Goal: Obtain resource: Download file/media

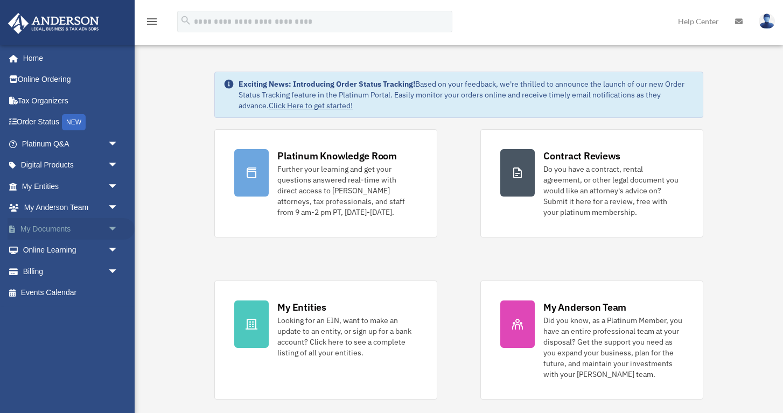
click at [113, 231] on span "arrow_drop_down" at bounding box center [119, 229] width 22 height 22
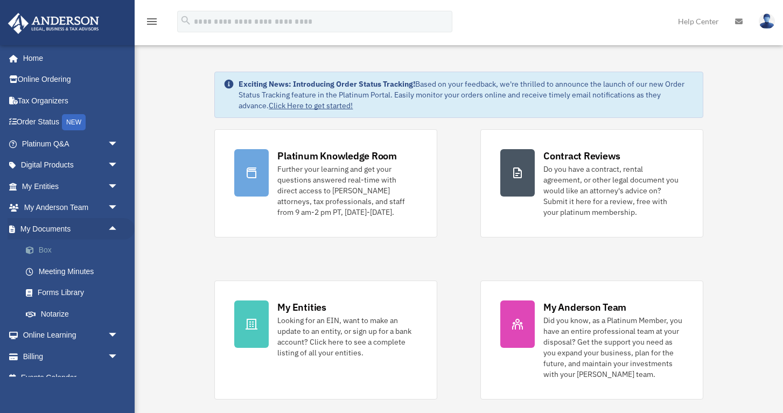
click at [37, 251] on span at bounding box center [35, 251] width 7 height 8
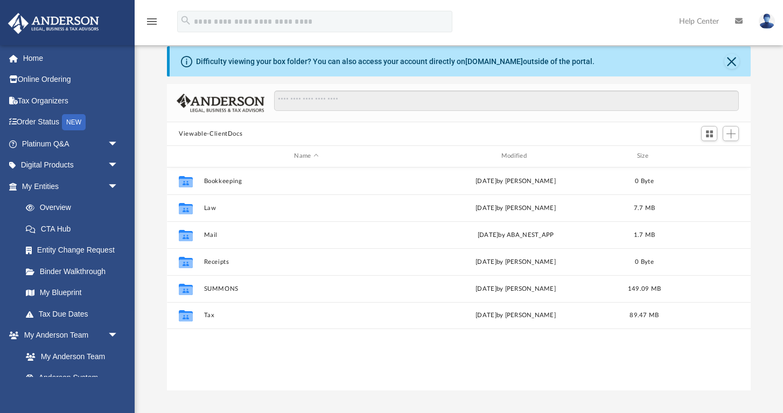
scroll to position [19, 0]
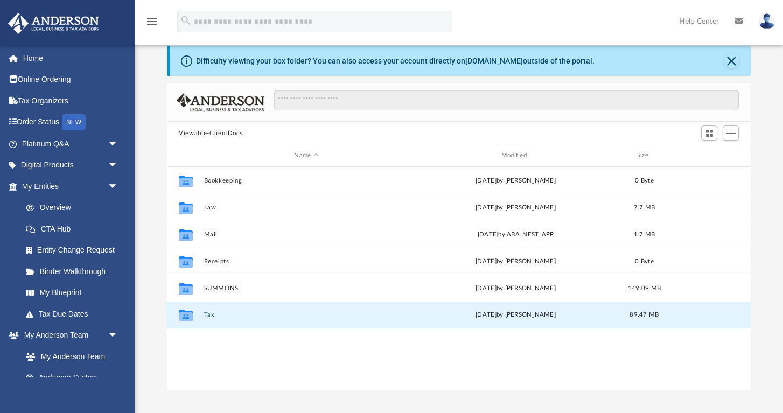
click at [208, 315] on button "Tax" at bounding box center [306, 314] width 205 height 7
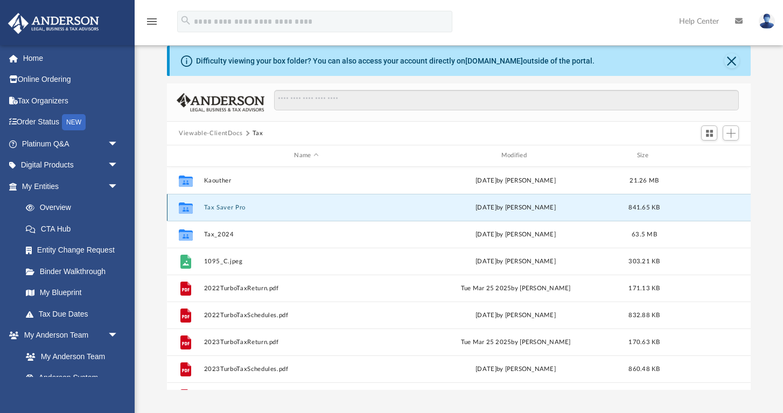
click at [224, 209] on button "Tax Saver Pro" at bounding box center [306, 207] width 205 height 7
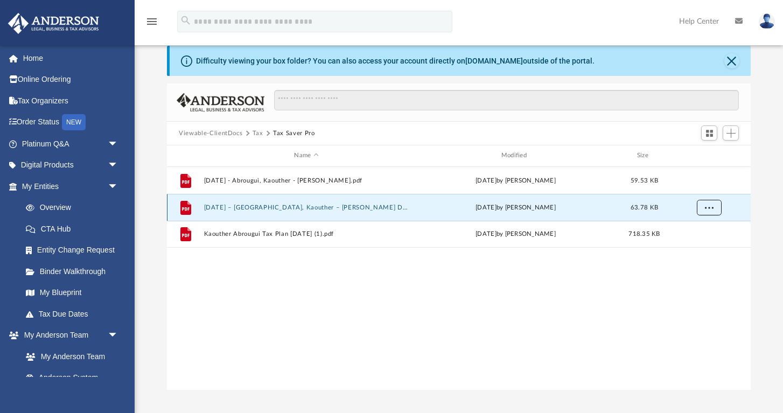
click at [712, 207] on span "More options" at bounding box center [709, 207] width 9 height 6
click at [700, 243] on li "Download" at bounding box center [699, 245] width 31 height 11
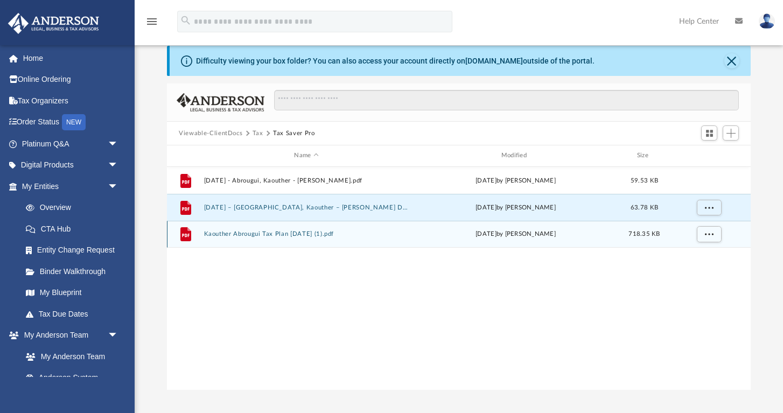
click at [315, 235] on button "Kaouther Abrougui Tax Plan 2025-04-11 (1).pdf" at bounding box center [306, 234] width 205 height 7
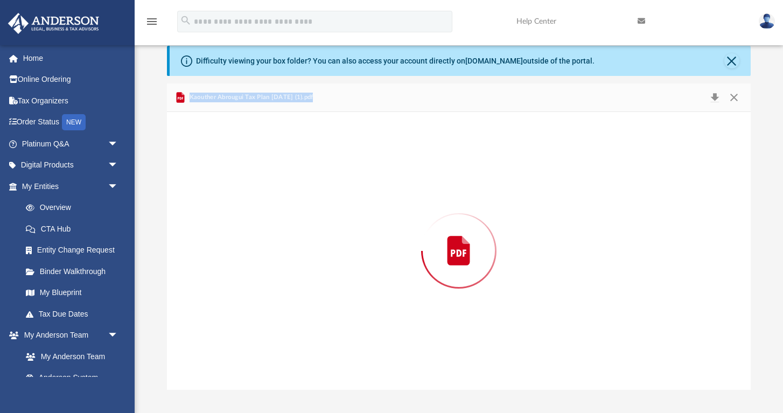
click at [315, 235] on div "Preview" at bounding box center [459, 251] width 584 height 278
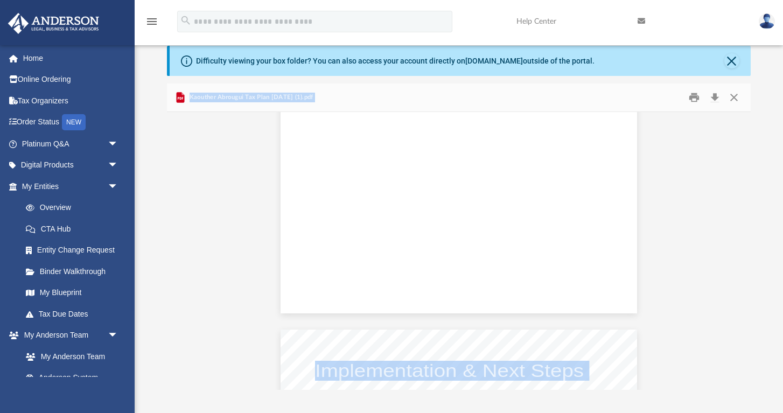
scroll to position [2060, 0]
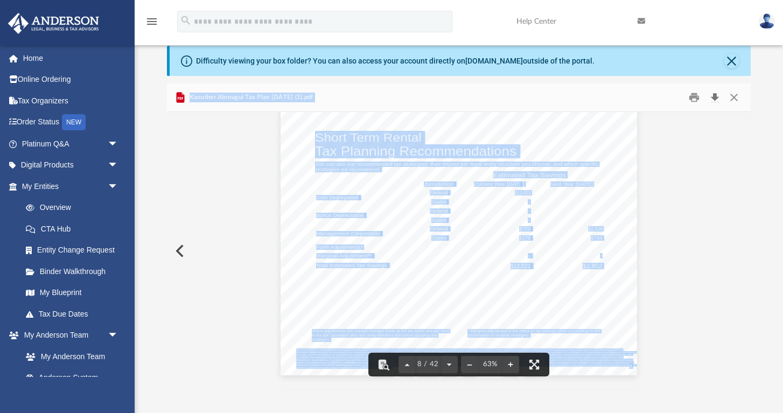
click at [719, 90] on button "Download" at bounding box center [714, 97] width 19 height 17
click at [716, 98] on button "Download" at bounding box center [714, 97] width 19 height 17
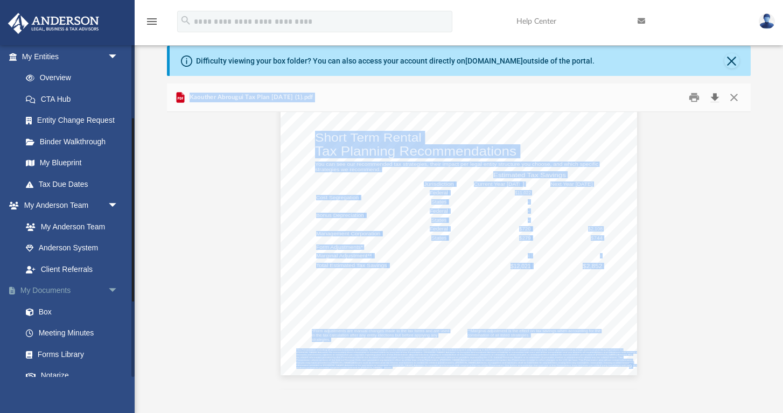
scroll to position [133, 0]
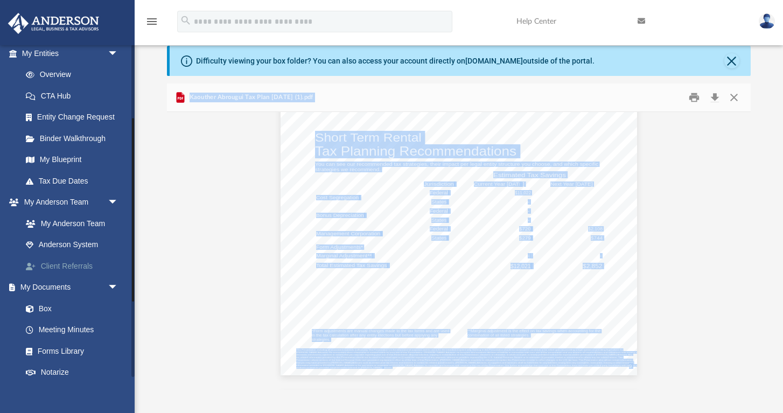
click at [88, 273] on link "Client Referrals" at bounding box center [75, 266] width 120 height 22
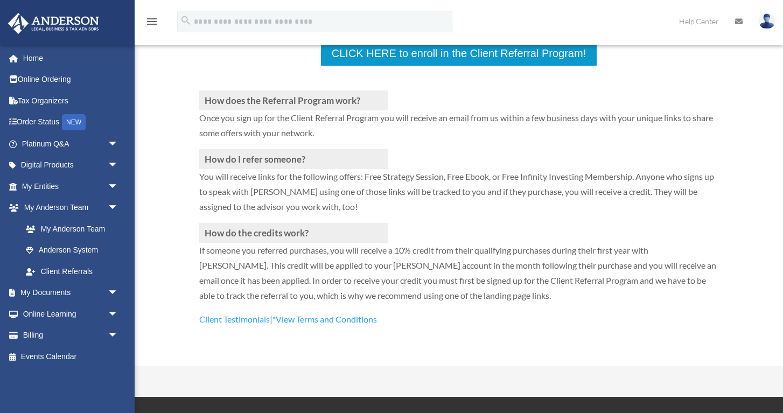
scroll to position [279, 0]
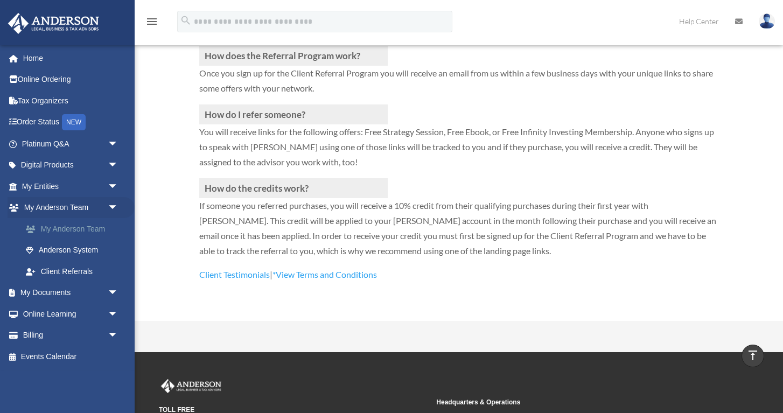
click at [85, 229] on link "My Anderson Team" at bounding box center [75, 229] width 120 height 22
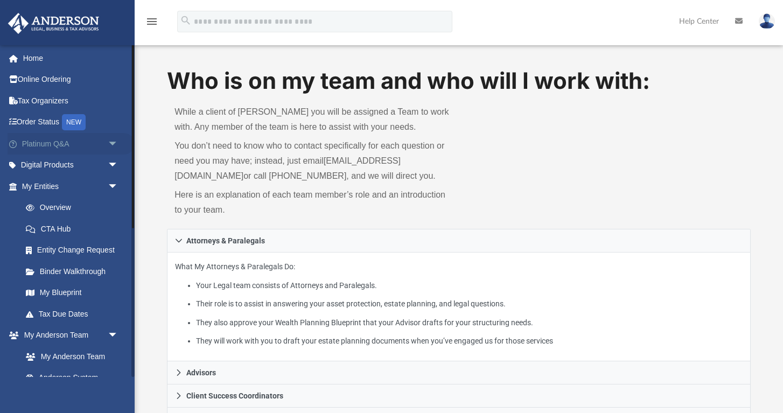
click at [114, 144] on span "arrow_drop_down" at bounding box center [119, 144] width 22 height 22
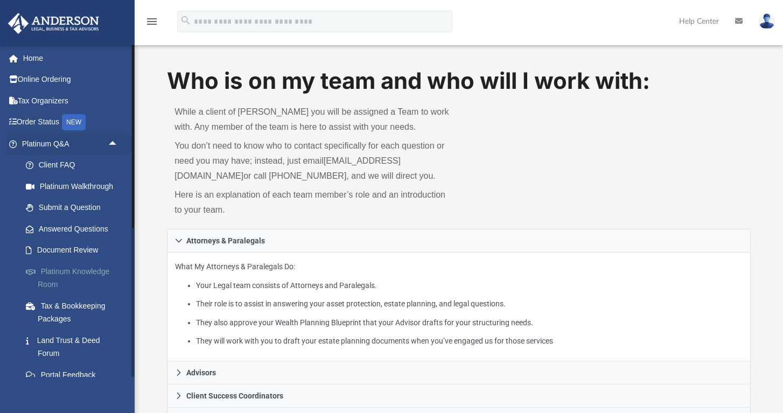
click at [89, 273] on link "Platinum Knowledge Room" at bounding box center [75, 278] width 120 height 34
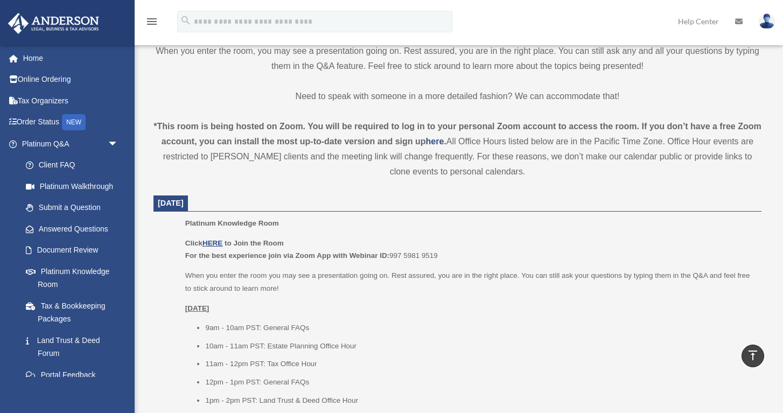
scroll to position [307, 0]
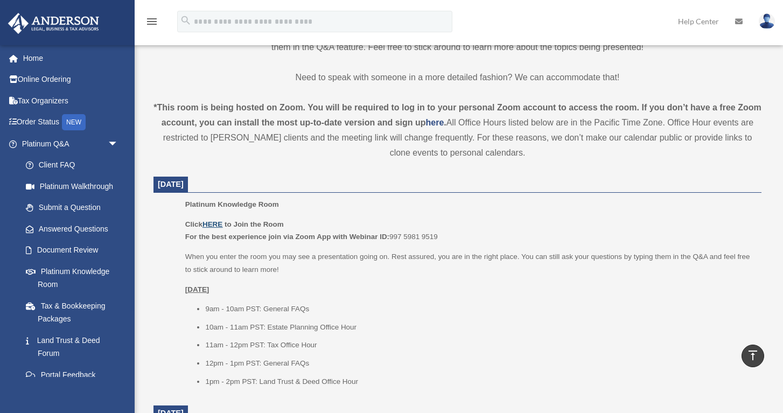
click at [212, 228] on u "HERE" at bounding box center [213, 224] width 20 height 8
